Goal: Task Accomplishment & Management: Manage account settings

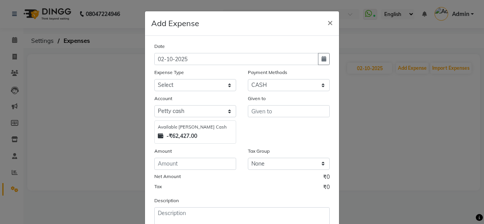
select select "1"
select select "4427"
click at [174, 89] on select "Select Advance Advance Salary Bank charges Cash transfer to bank Cash transfer …" at bounding box center [195, 85] width 82 height 12
click at [154, 80] on select "Select Advance Advance Salary Bank charges Cash transfer to bank Cash transfer …" at bounding box center [195, 85] width 82 height 12
click at [190, 88] on select "Select Advance Advance Salary Bank charges Cash transfer to bank Cash transfer …" at bounding box center [195, 85] width 82 height 12
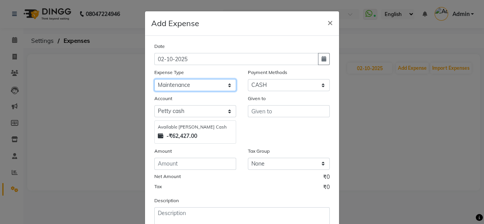
select select "18435"
click at [154, 80] on select "Select Advance Advance Salary Bank charges Cash transfer to bank Cash transfer …" at bounding box center [195, 85] width 82 height 12
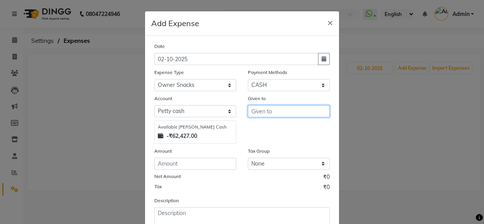
click at [267, 116] on input "text" at bounding box center [289, 111] width 82 height 12
click at [267, 130] on ngb-highlight "Noir (Login)" at bounding box center [274, 128] width 32 height 8
click at [259, 115] on input "Noir (Login)" at bounding box center [289, 111] width 82 height 12
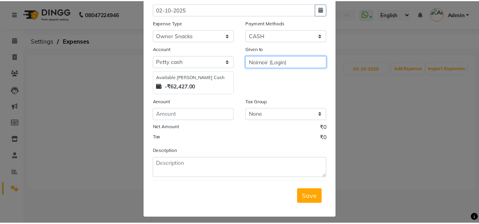
scroll to position [55, 0]
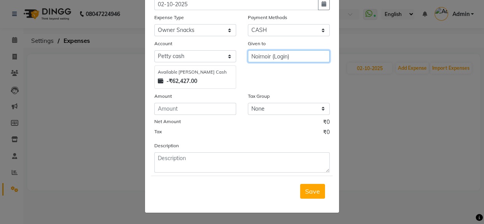
type input "Noirnoir (Login)"
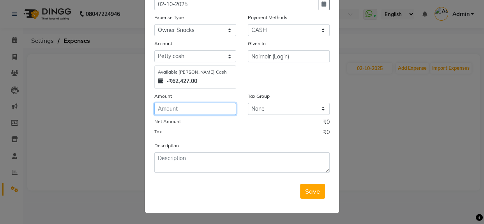
click at [171, 108] on input "number" at bounding box center [195, 109] width 82 height 12
type input "1215"
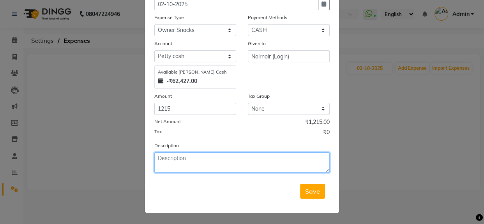
click at [201, 162] on textarea at bounding box center [241, 162] width 175 height 20
type textarea "dasera lunch"
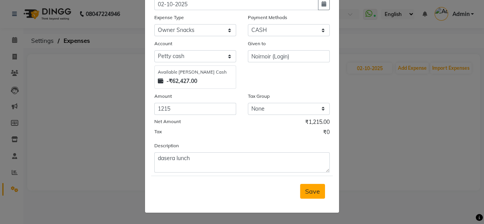
click at [305, 195] on span "Save" at bounding box center [312, 192] width 15 height 8
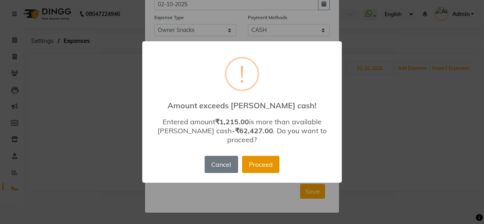
click at [262, 160] on button "Proceed" at bounding box center [260, 164] width 37 height 17
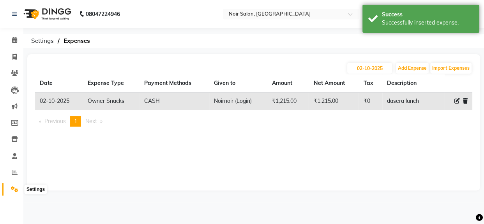
click at [15, 189] on icon at bounding box center [14, 189] width 7 height 6
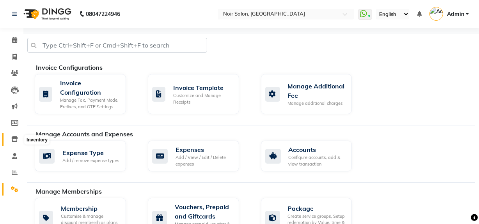
click at [14, 139] on icon at bounding box center [14, 139] width 7 height 6
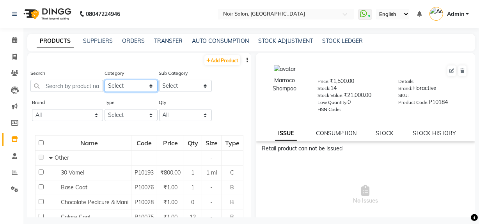
click at [113, 87] on select "Select Skin Hair Makeup Personal Care [PERSON_NAME] Waxing Disposable Threading…" at bounding box center [130, 86] width 53 height 12
select select "833702750"
click at [104, 80] on select "Select Skin Hair Makeup Personal Care [PERSON_NAME] Waxing Disposable Threading…" at bounding box center [130, 86] width 53 height 12
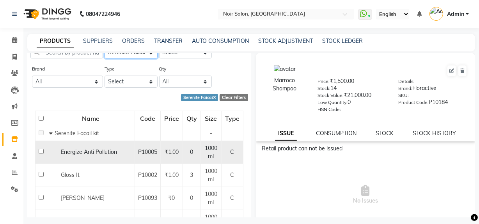
scroll to position [35, 0]
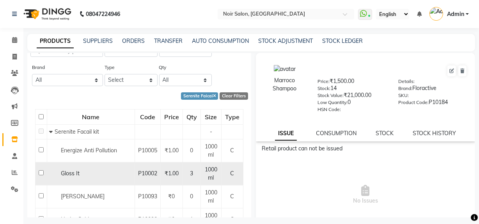
click at [39, 172] on input "checkbox" at bounding box center [41, 172] width 5 height 5
checkbox input "true"
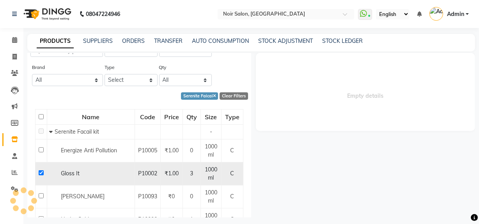
select select
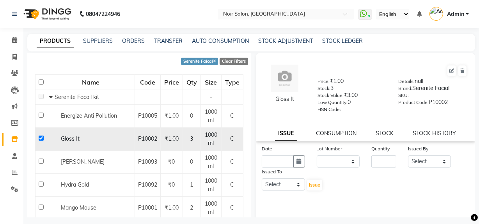
scroll to position [106, 0]
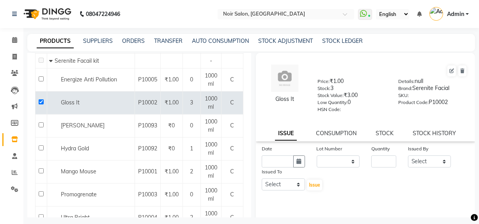
click at [379, 155] on div "Quantity" at bounding box center [383, 150] width 25 height 11
click at [377, 134] on link "STOCK" at bounding box center [384, 133] width 18 height 7
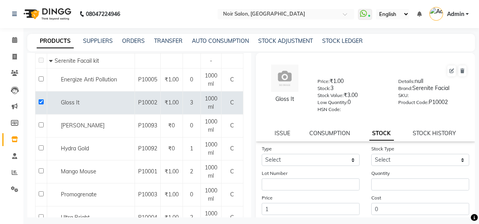
scroll to position [71, 0]
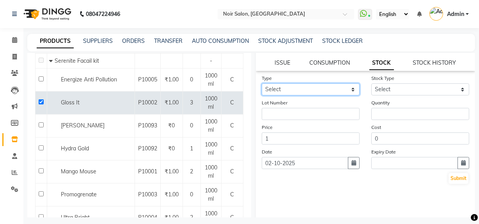
click at [304, 92] on select "Select In Out" at bounding box center [311, 89] width 98 height 12
select select "out"
click at [262, 85] on select "Select In Out" at bounding box center [311, 89] width 98 height 12
select select
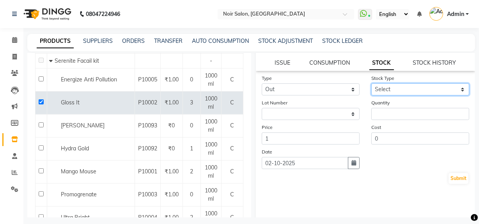
click at [383, 90] on select "Select Internal Use Damaged Expired Adjustment Return Other" at bounding box center [420, 89] width 98 height 12
select select "internal use"
click at [371, 85] on select "Select Internal Use Damaged Expired Adjustment Return Other" at bounding box center [420, 89] width 98 height 12
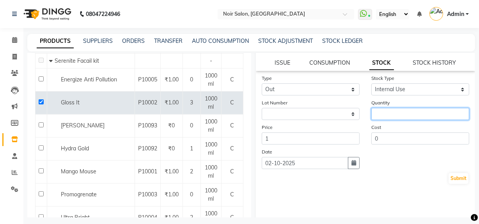
click at [379, 117] on input "number" at bounding box center [420, 114] width 98 height 12
type input "1"
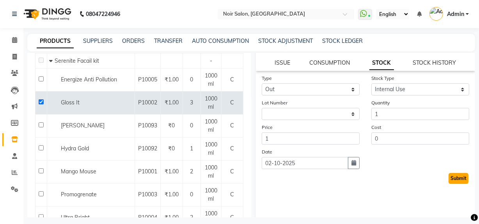
click at [453, 182] on button "Submit" at bounding box center [458, 178] width 20 height 11
select select
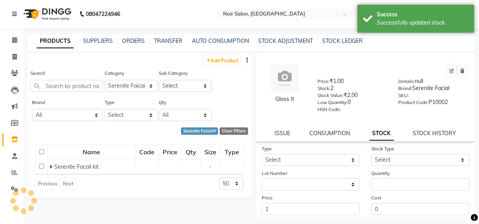
scroll to position [0, 0]
